Goal: Transaction & Acquisition: Purchase product/service

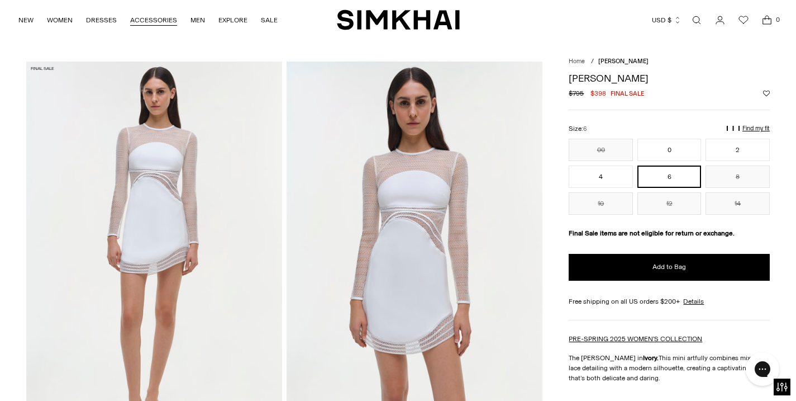
scroll to position [17, 0]
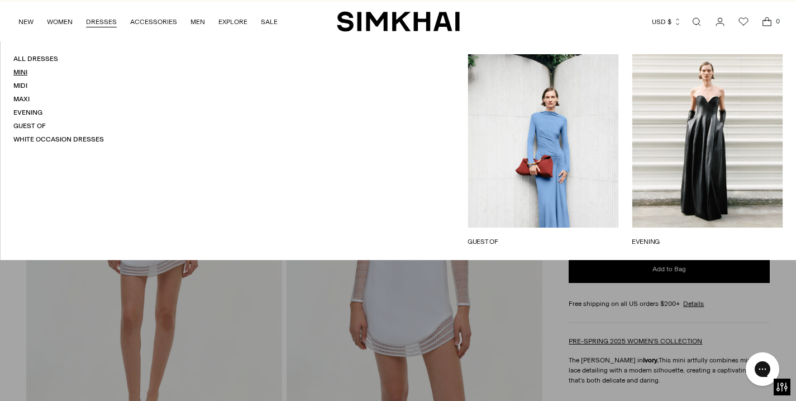
click at [20, 74] on link "Mini" at bounding box center [20, 72] width 14 height 8
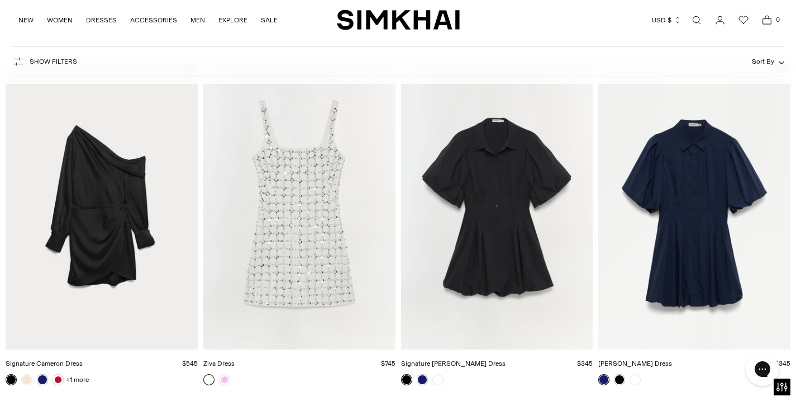
scroll to position [3228, 0]
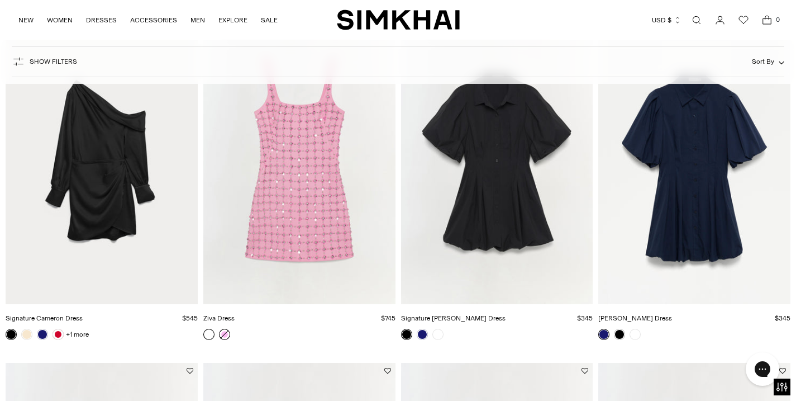
click at [225, 335] on link at bounding box center [224, 334] width 11 height 11
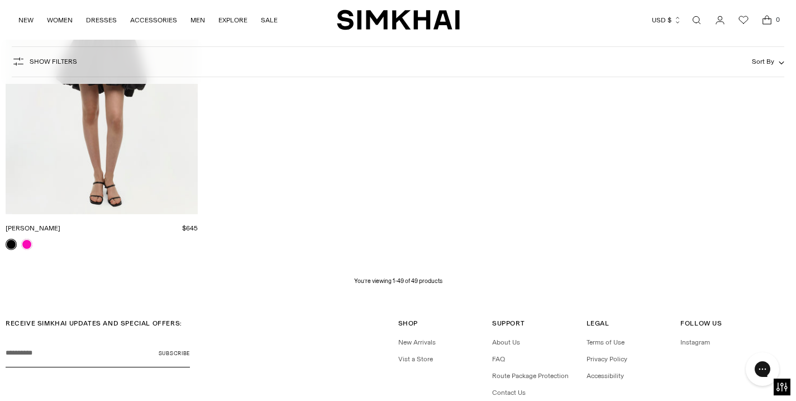
scroll to position [4380, 0]
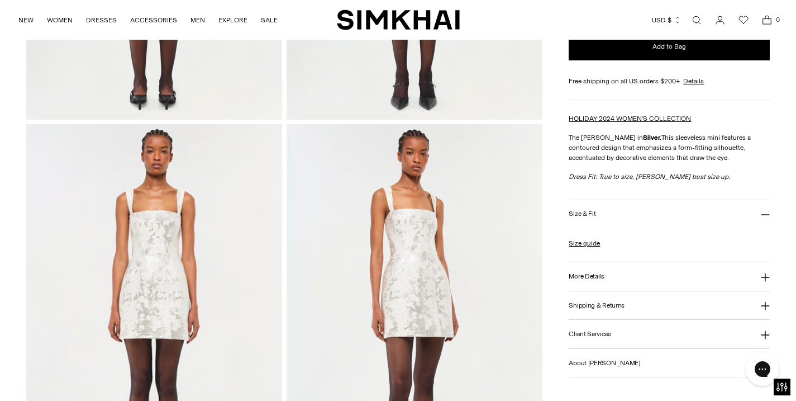
scroll to position [745, 0]
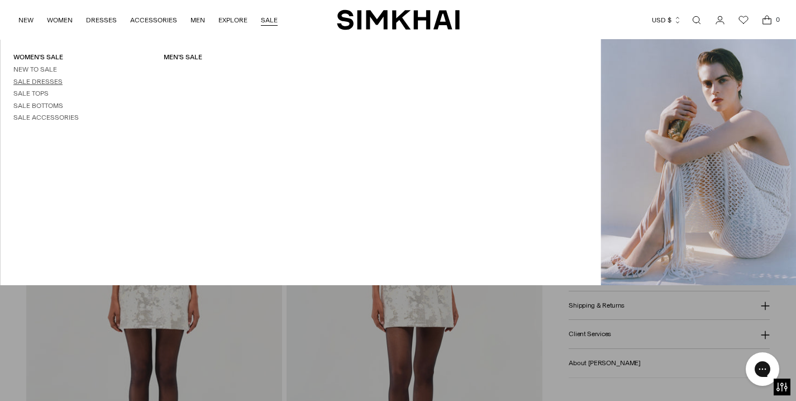
click at [48, 82] on link "Sale Dresses" at bounding box center [37, 82] width 49 height 8
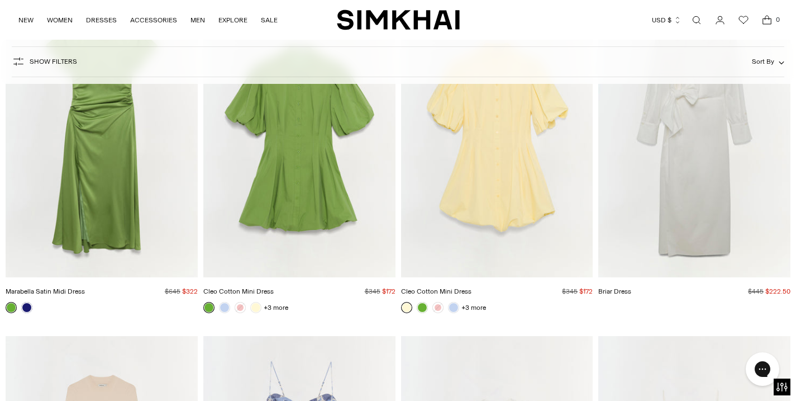
scroll to position [8495, 0]
